Goal: Information Seeking & Learning: Find specific fact

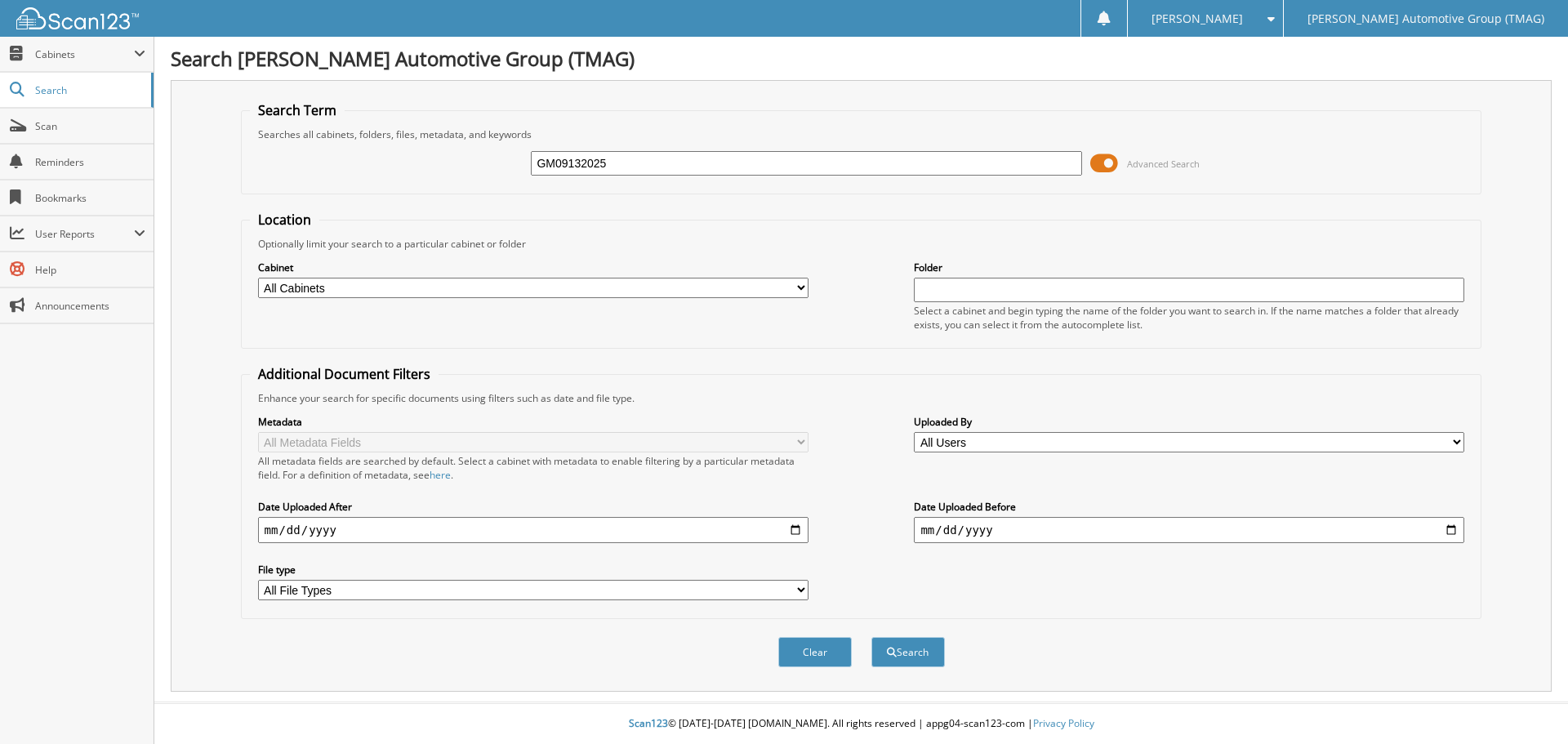
type input "GM09132025"
click at [872, 637] on button "Search" at bounding box center [908, 652] width 73 height 30
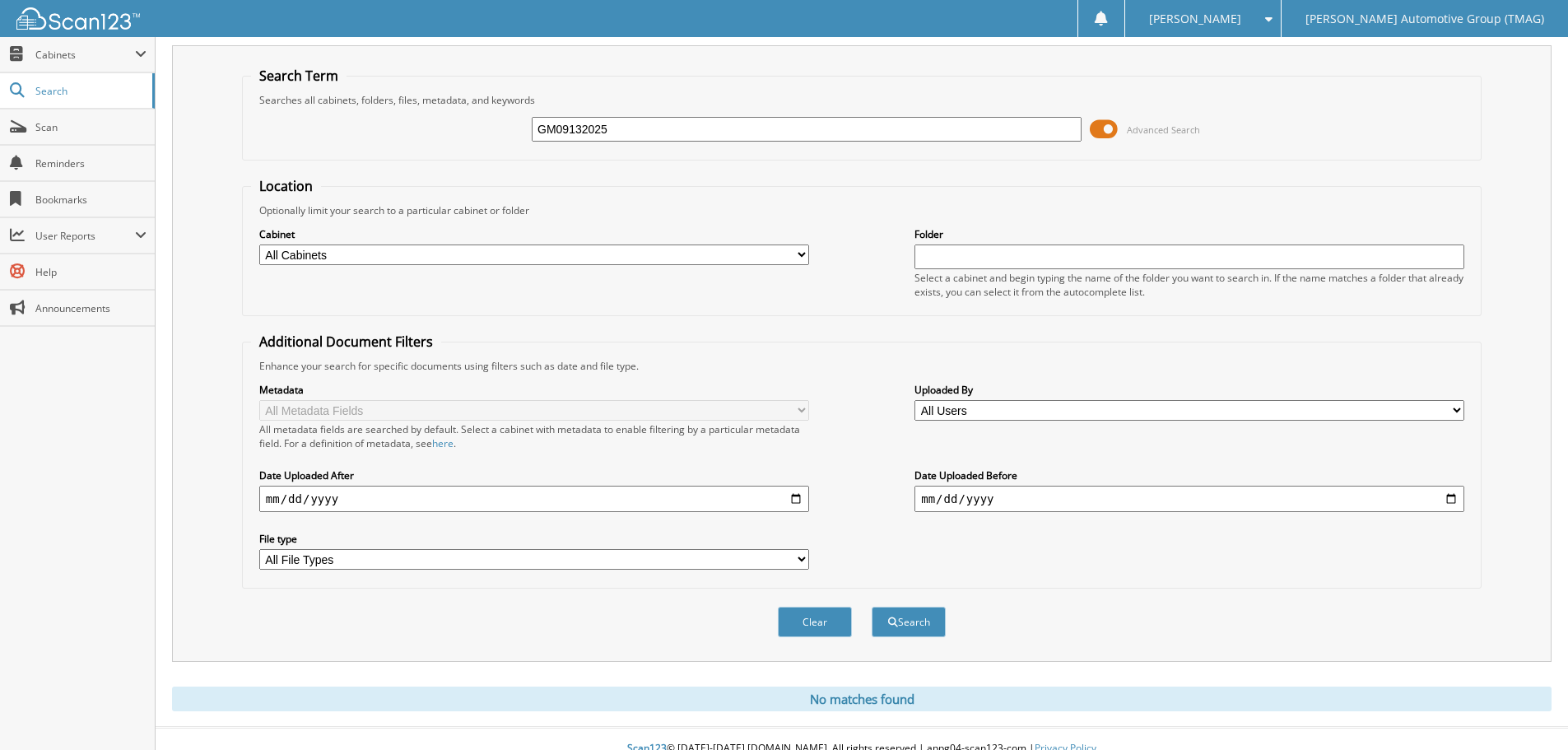
scroll to position [55, 0]
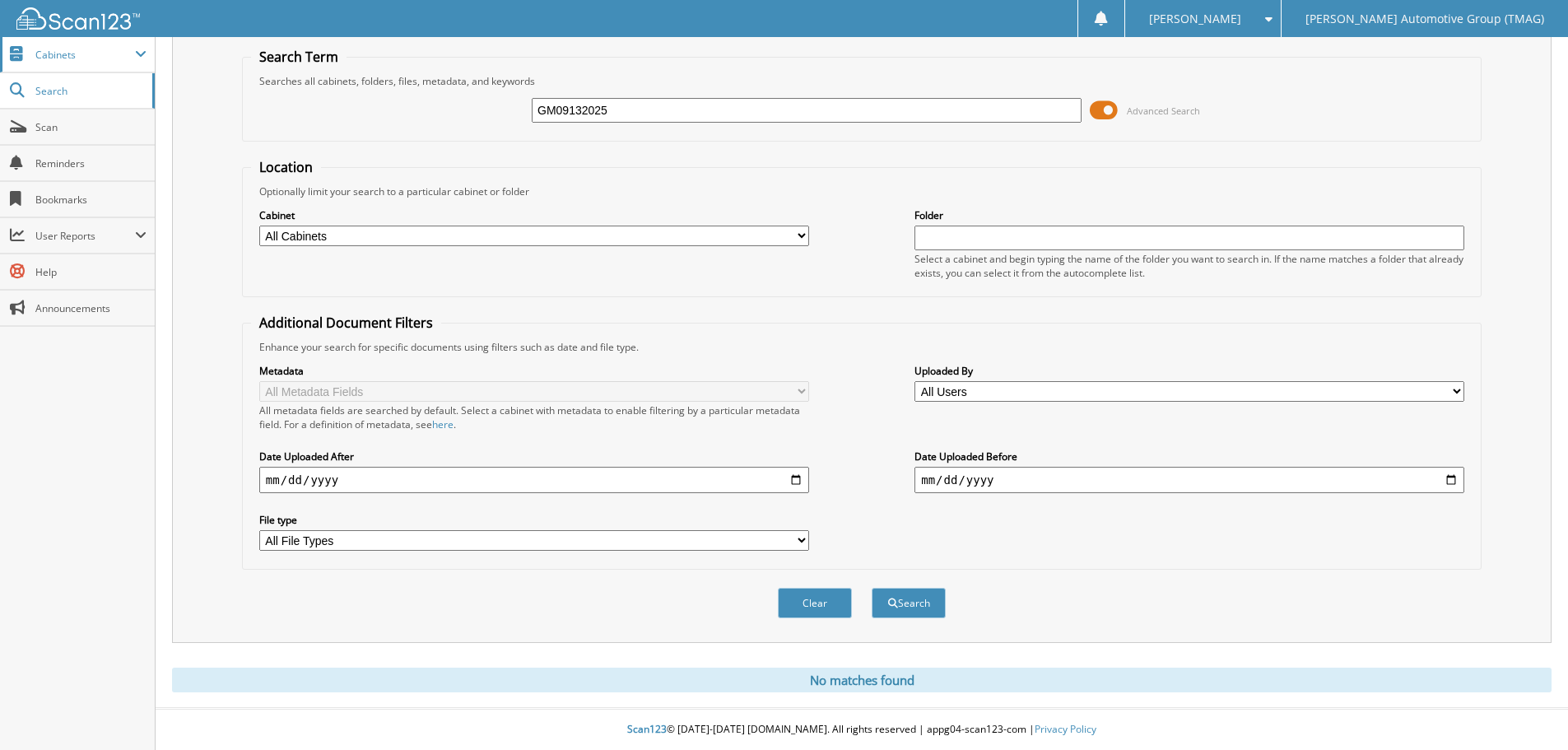
click at [102, 61] on span "Cabinets" at bounding box center [85, 54] width 100 height 14
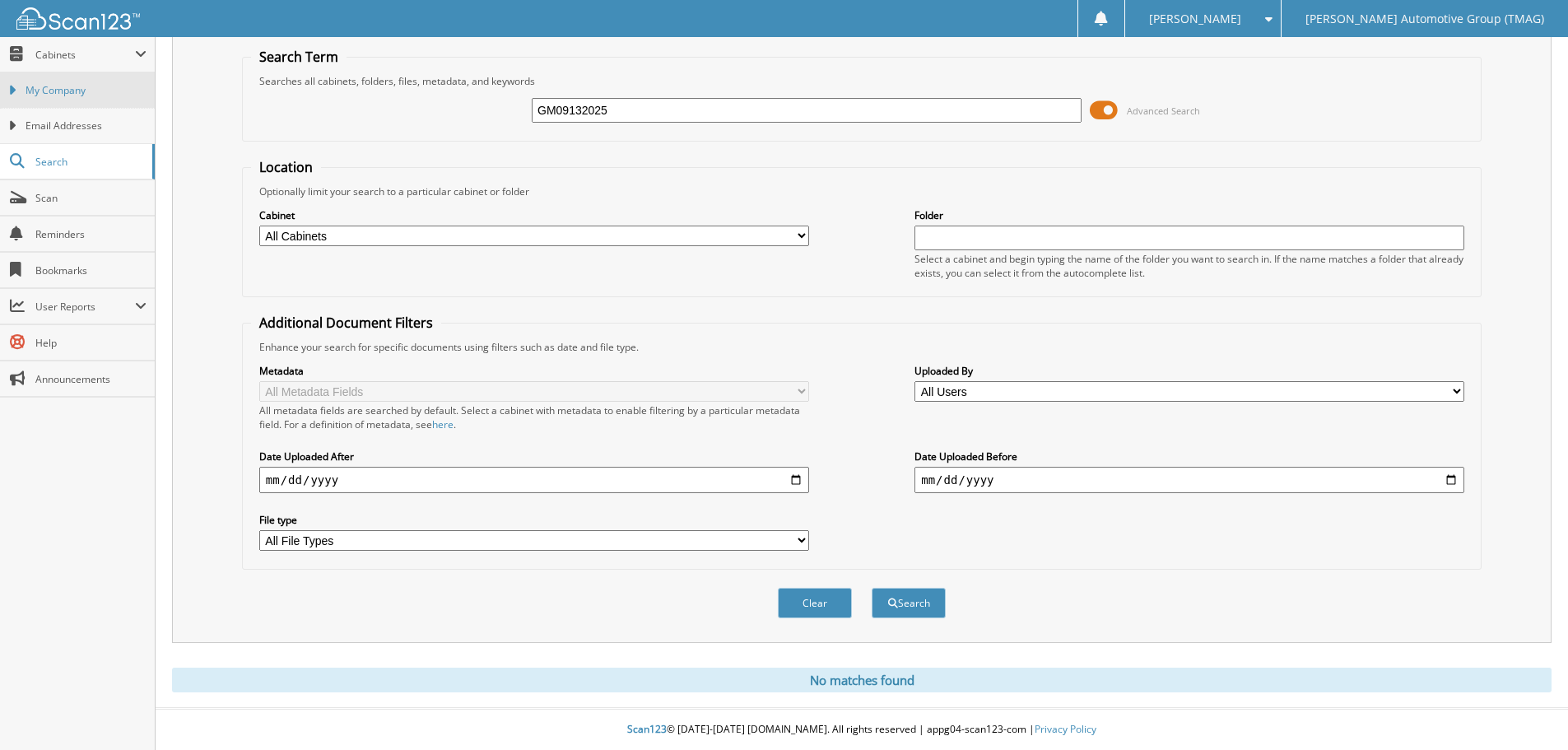
drag, startPoint x: 666, startPoint y: 101, endPoint x: 70, endPoint y: 98, distance: 596.0
click at [70, 98] on body "Stephanie R. Settings Logout Tim Moran Automotive Group (TMAG) Close Cabinets M…" at bounding box center [784, 348] width 1568 height 804
type input "REF.#GM09132025"
click at [871, 587] on button "Search" at bounding box center [908, 602] width 74 height 30
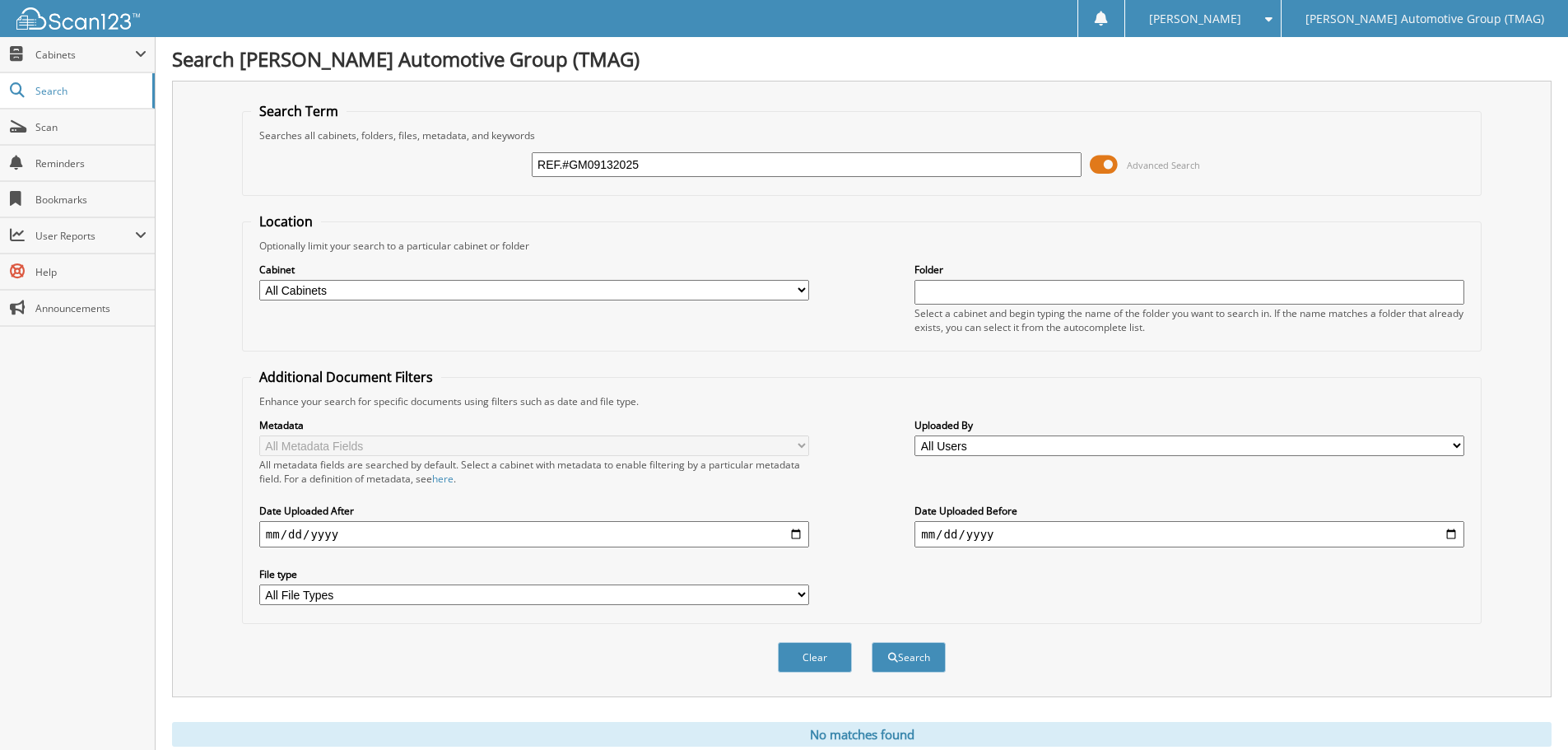
click at [1094, 162] on span at bounding box center [1104, 164] width 28 height 25
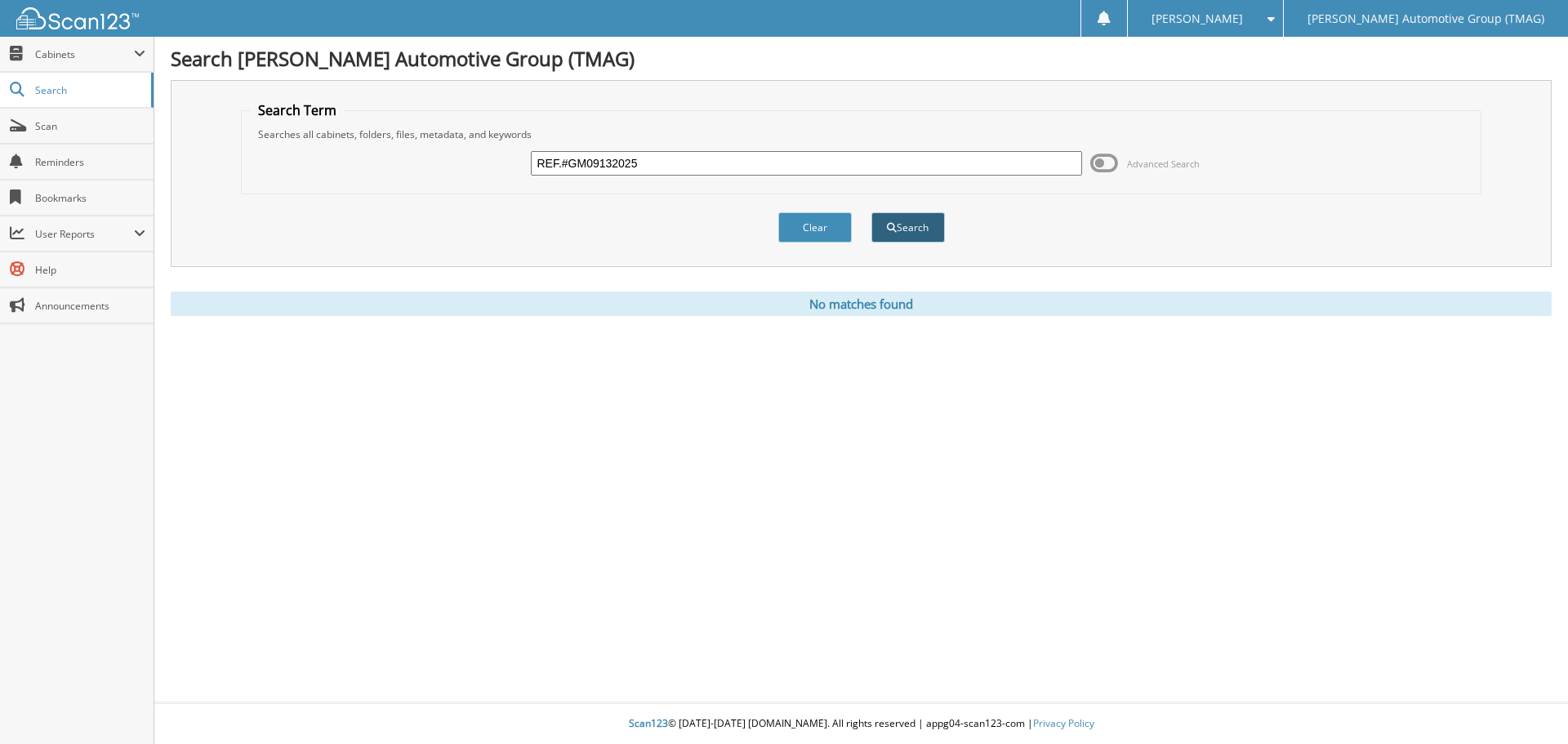
click at [905, 226] on button "Search" at bounding box center [908, 227] width 73 height 30
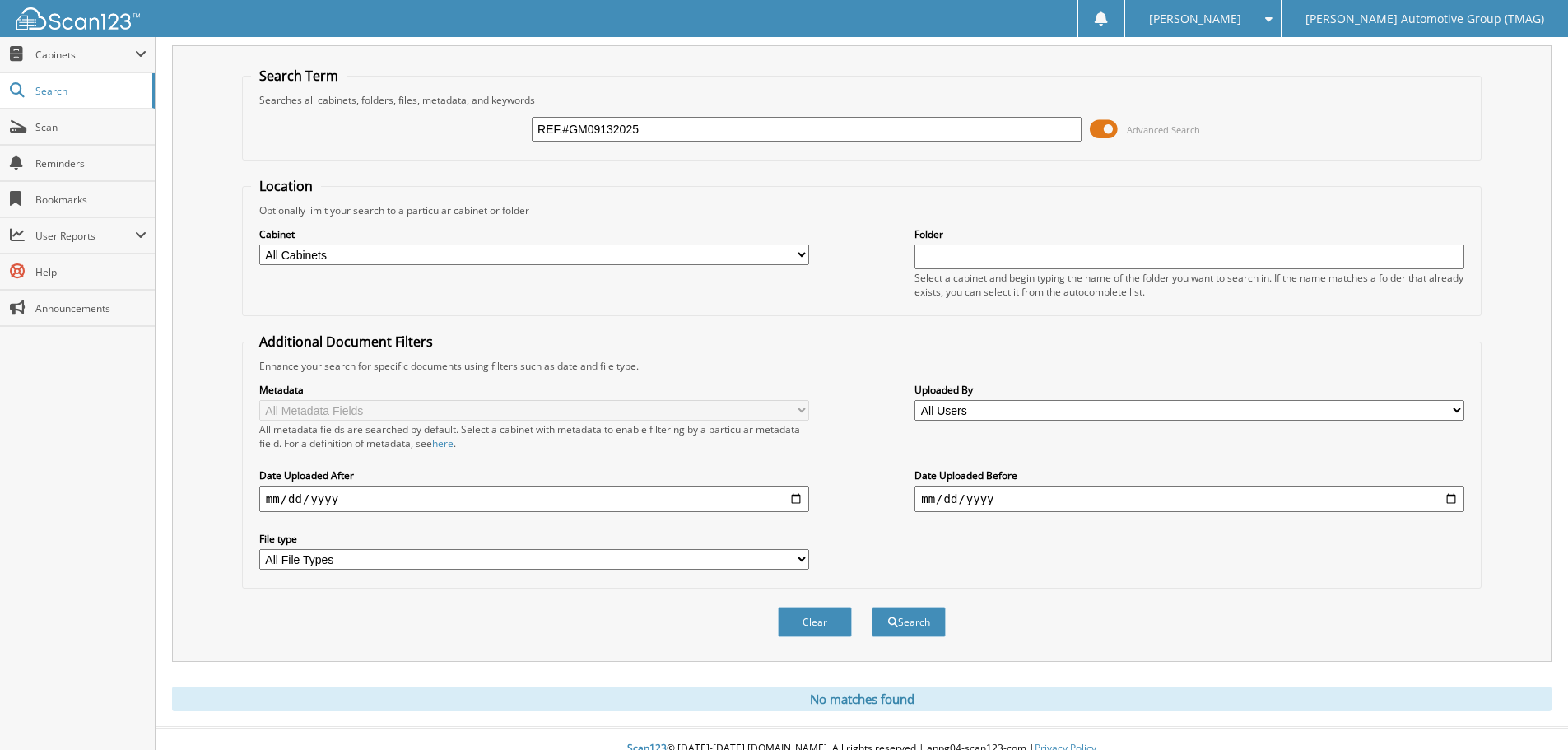
scroll to position [55, 0]
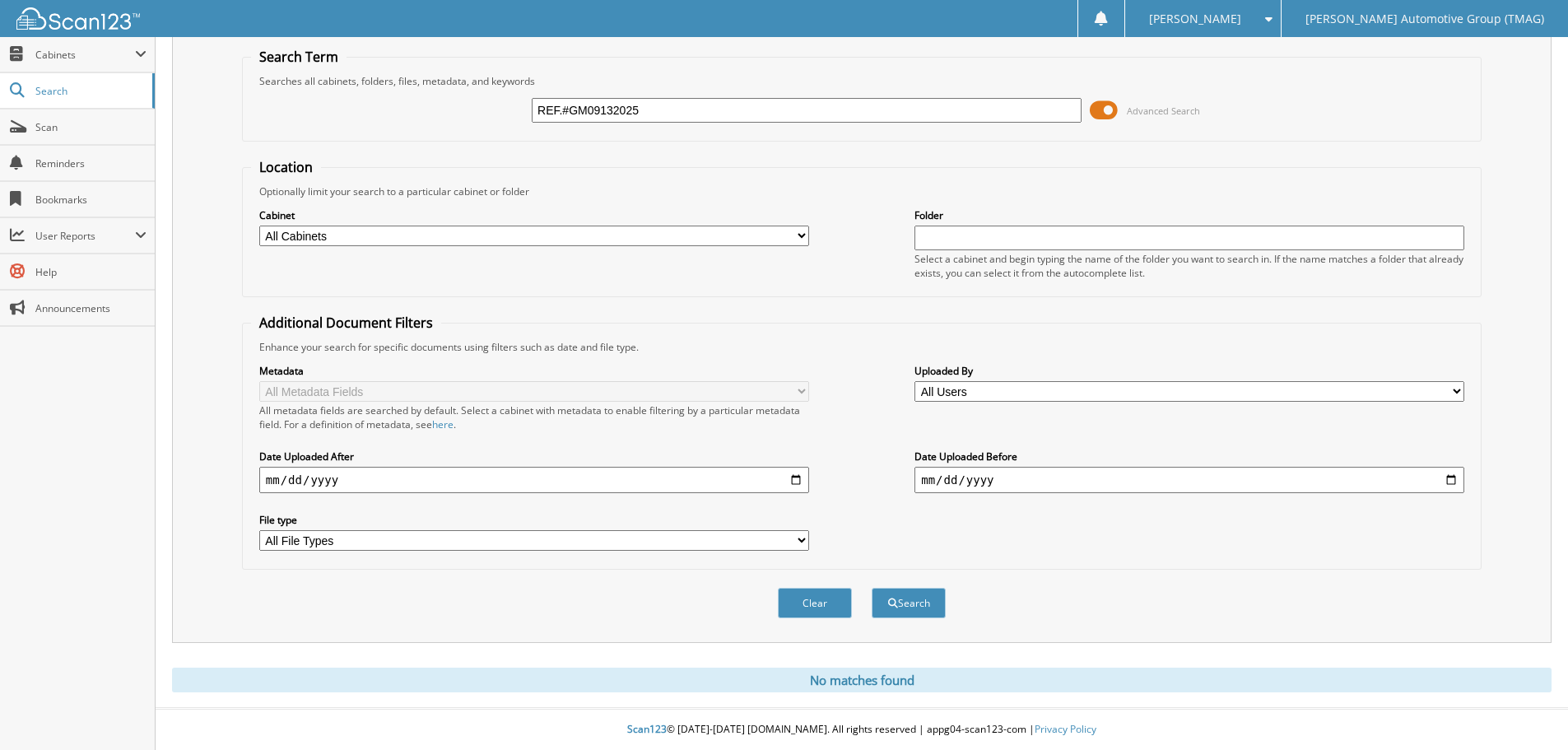
click at [560, 108] on input "REF.#GM09132025" at bounding box center [806, 110] width 550 height 25
drag, startPoint x: 567, startPoint y: 108, endPoint x: 420, endPoint y: 128, distance: 148.4
click at [421, 128] on div "REF.#GM09132025 Advanced Search" at bounding box center [862, 110] width 1221 height 45
type input "GM09132025"
click at [1101, 106] on span at bounding box center [1104, 110] width 28 height 25
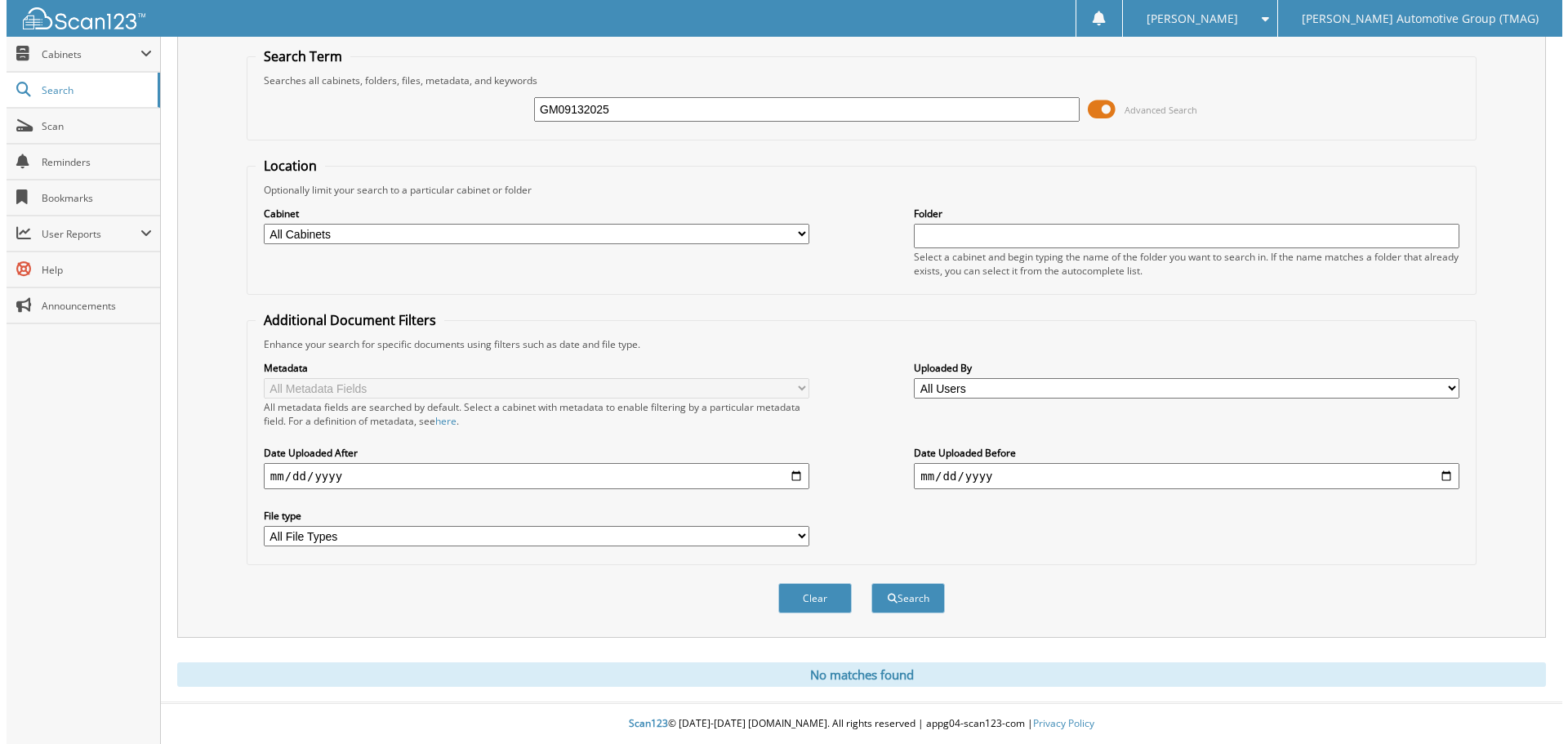
scroll to position [0, 0]
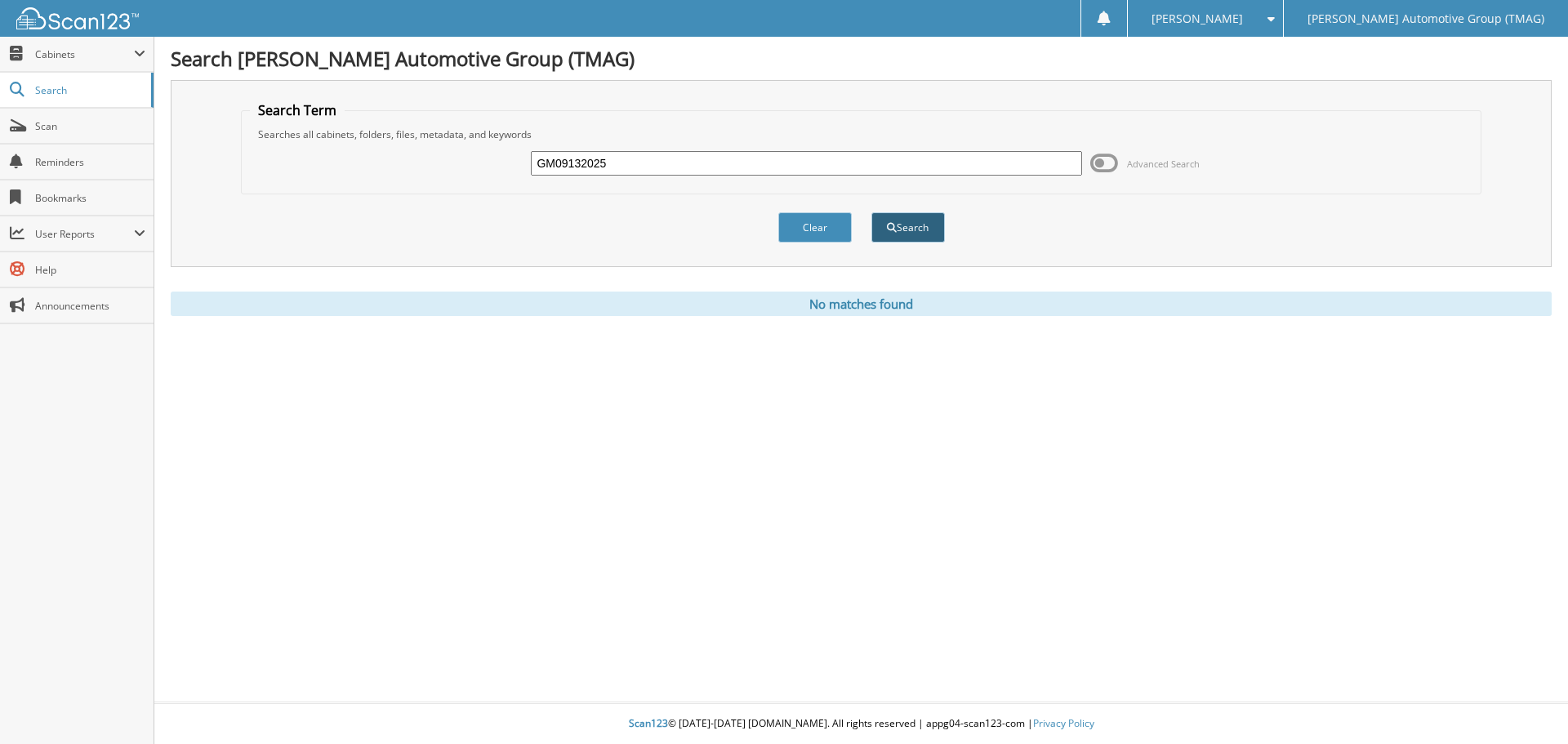
click at [910, 221] on button "Search" at bounding box center [908, 227] width 73 height 30
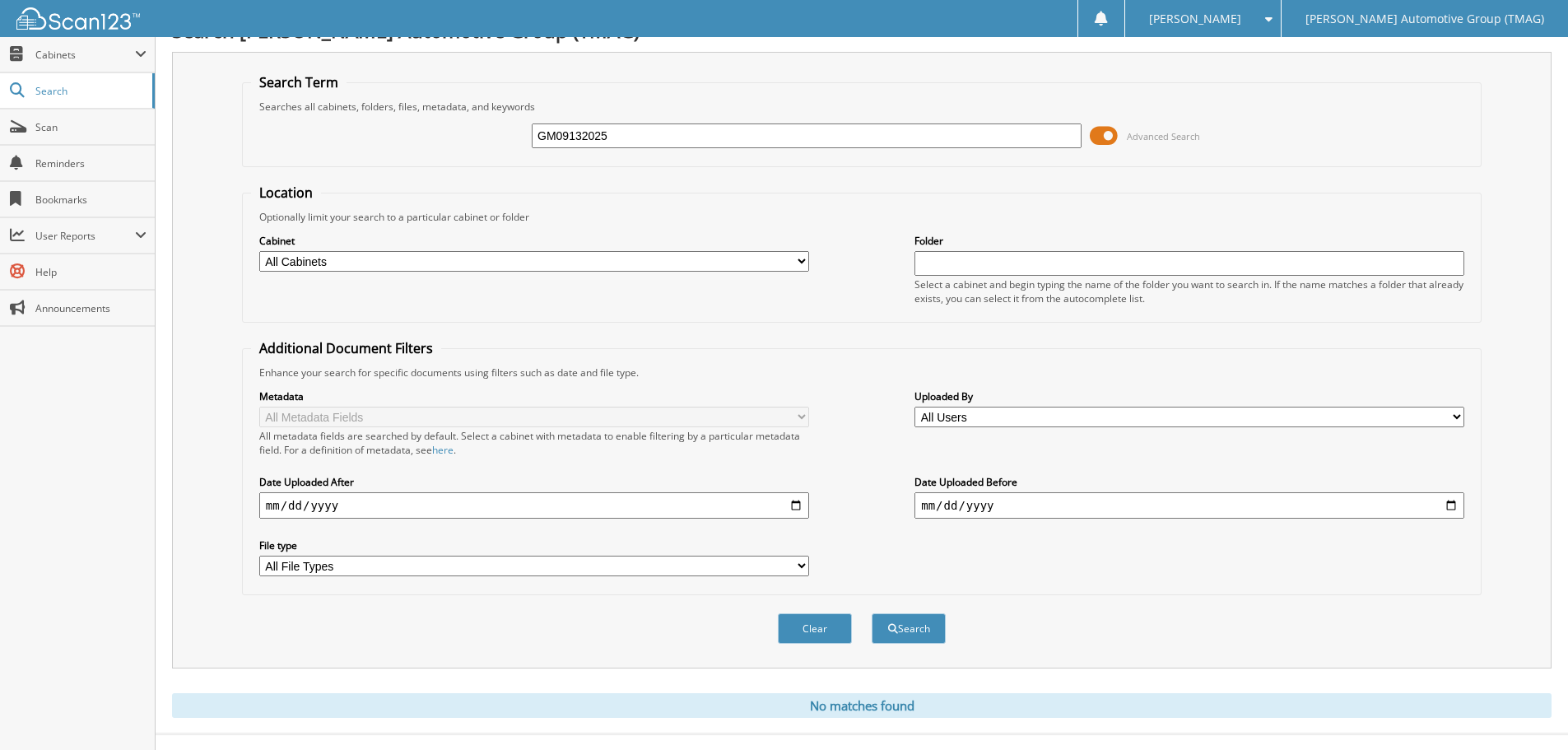
scroll to position [55, 0]
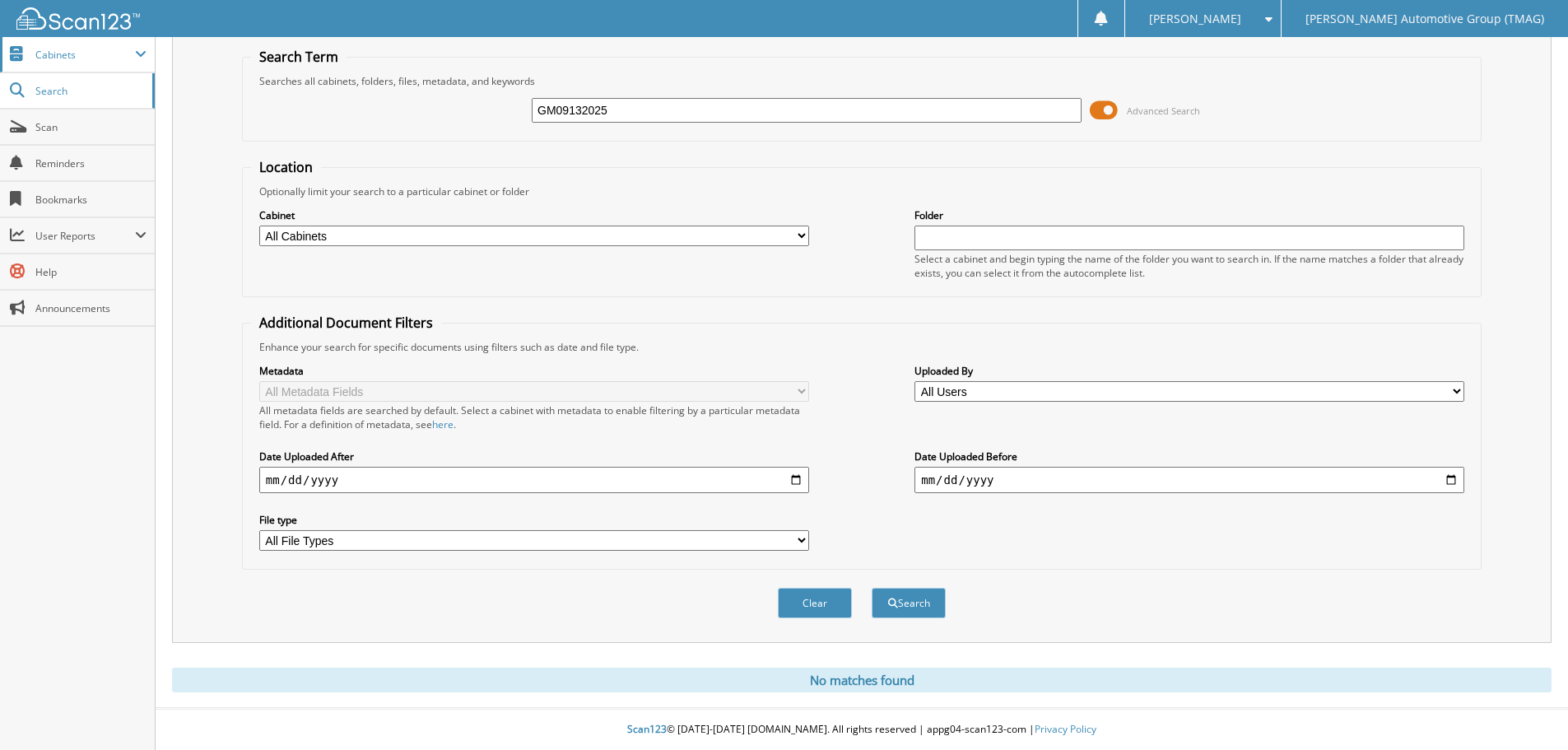
click at [66, 59] on span "Cabinets" at bounding box center [85, 54] width 100 height 14
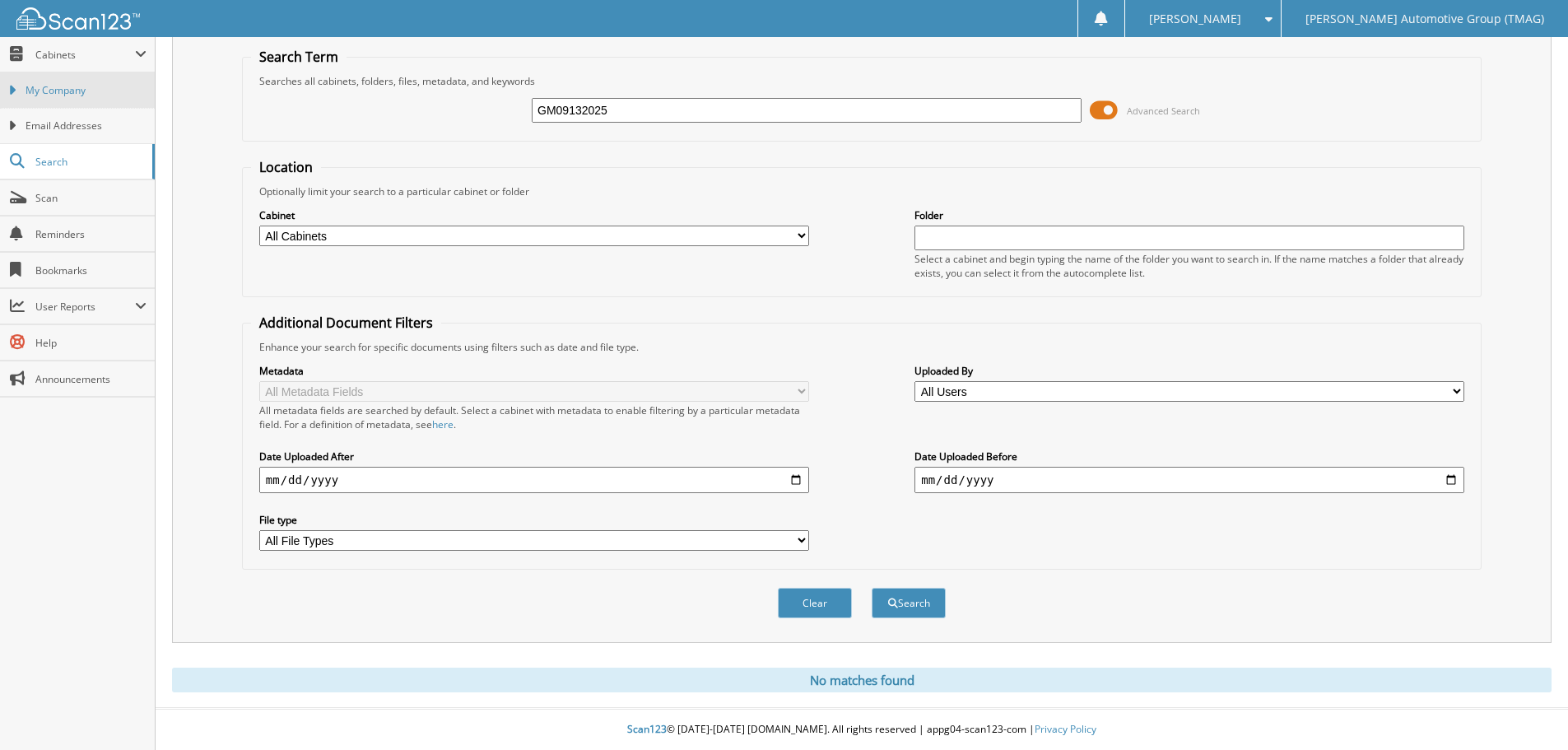
click at [85, 84] on span "My Company" at bounding box center [86, 90] width 121 height 15
